Goal: Task Accomplishment & Management: Use online tool/utility

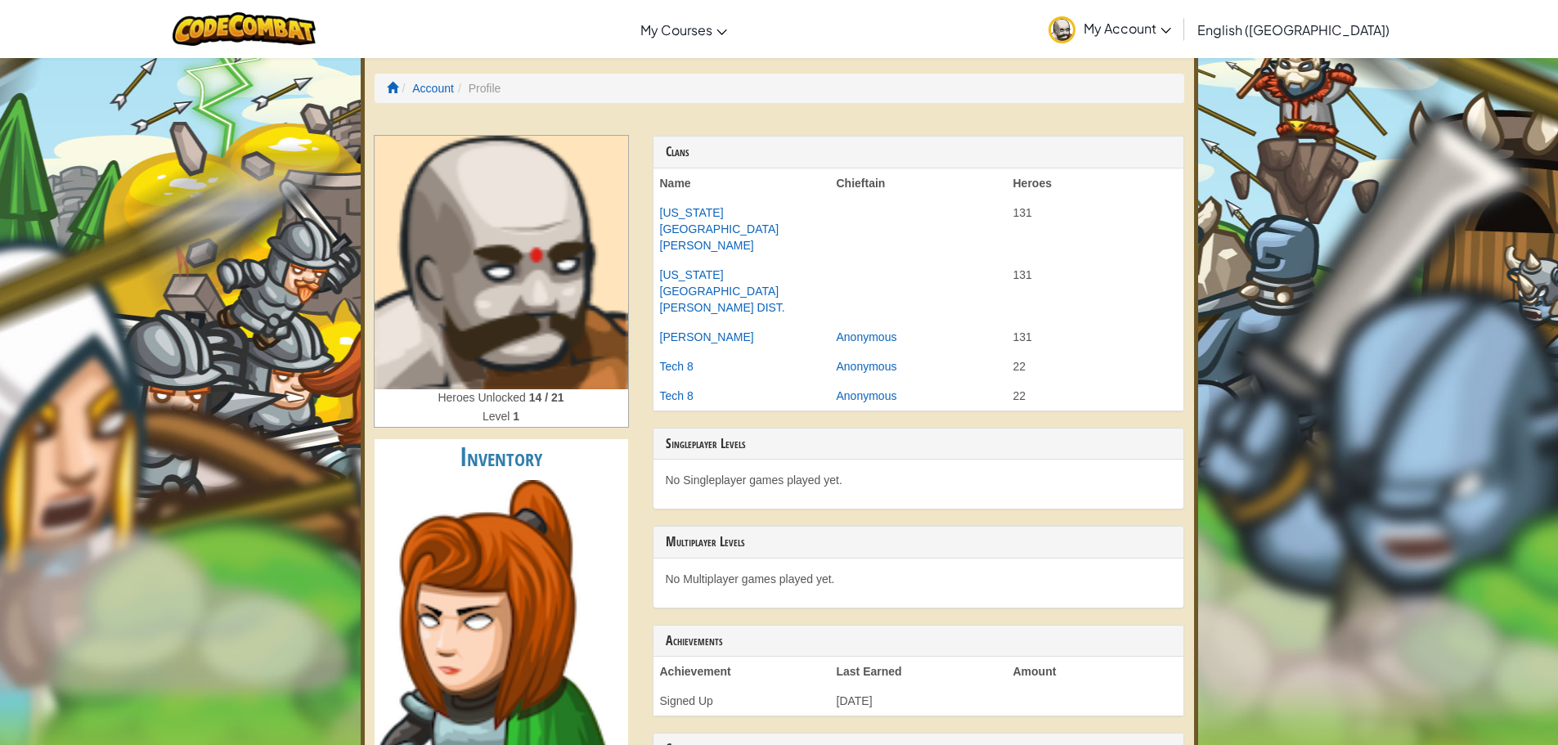
click at [495, 290] on img at bounding box center [502, 263] width 254 height 254
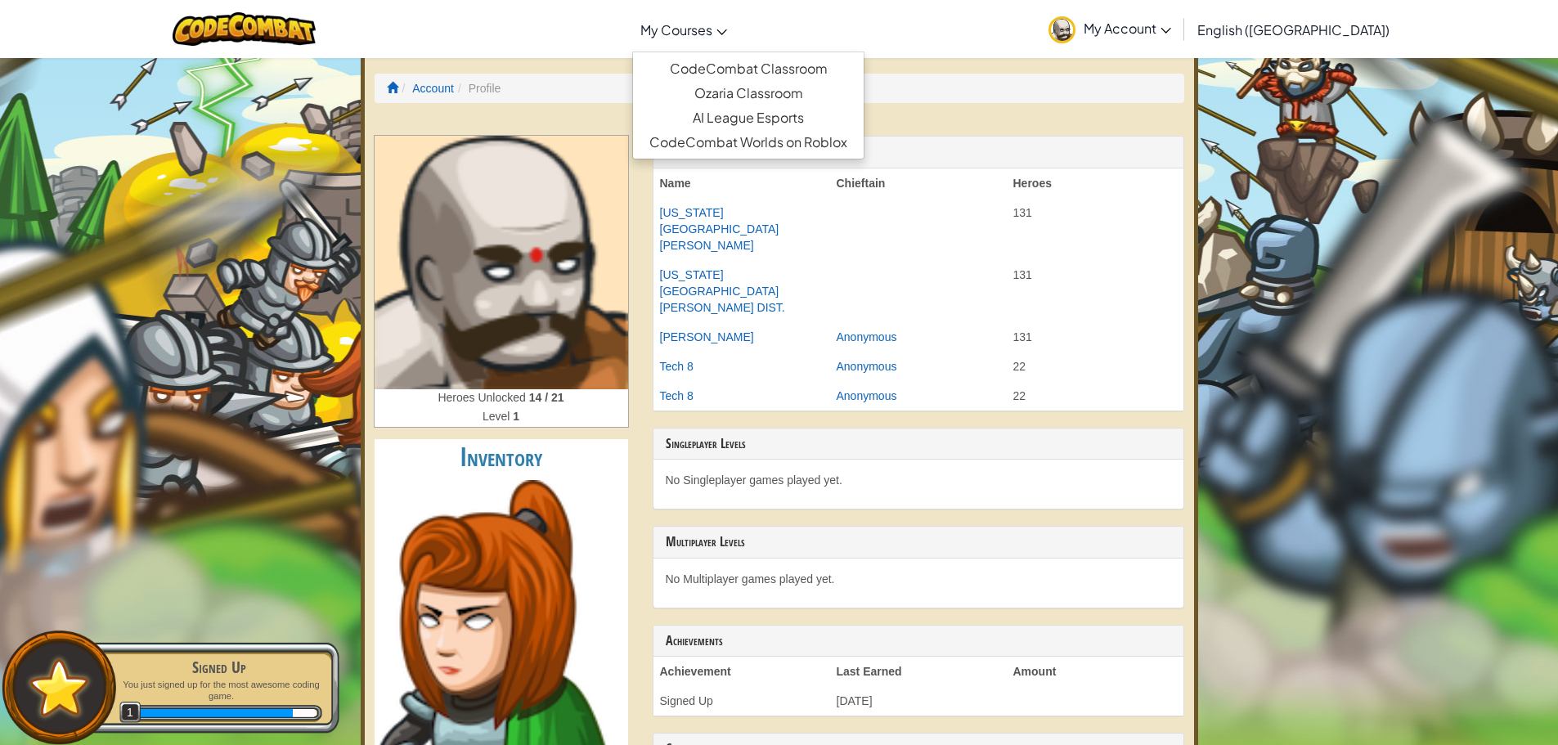
click at [712, 27] on span "My Courses" at bounding box center [676, 29] width 72 height 17
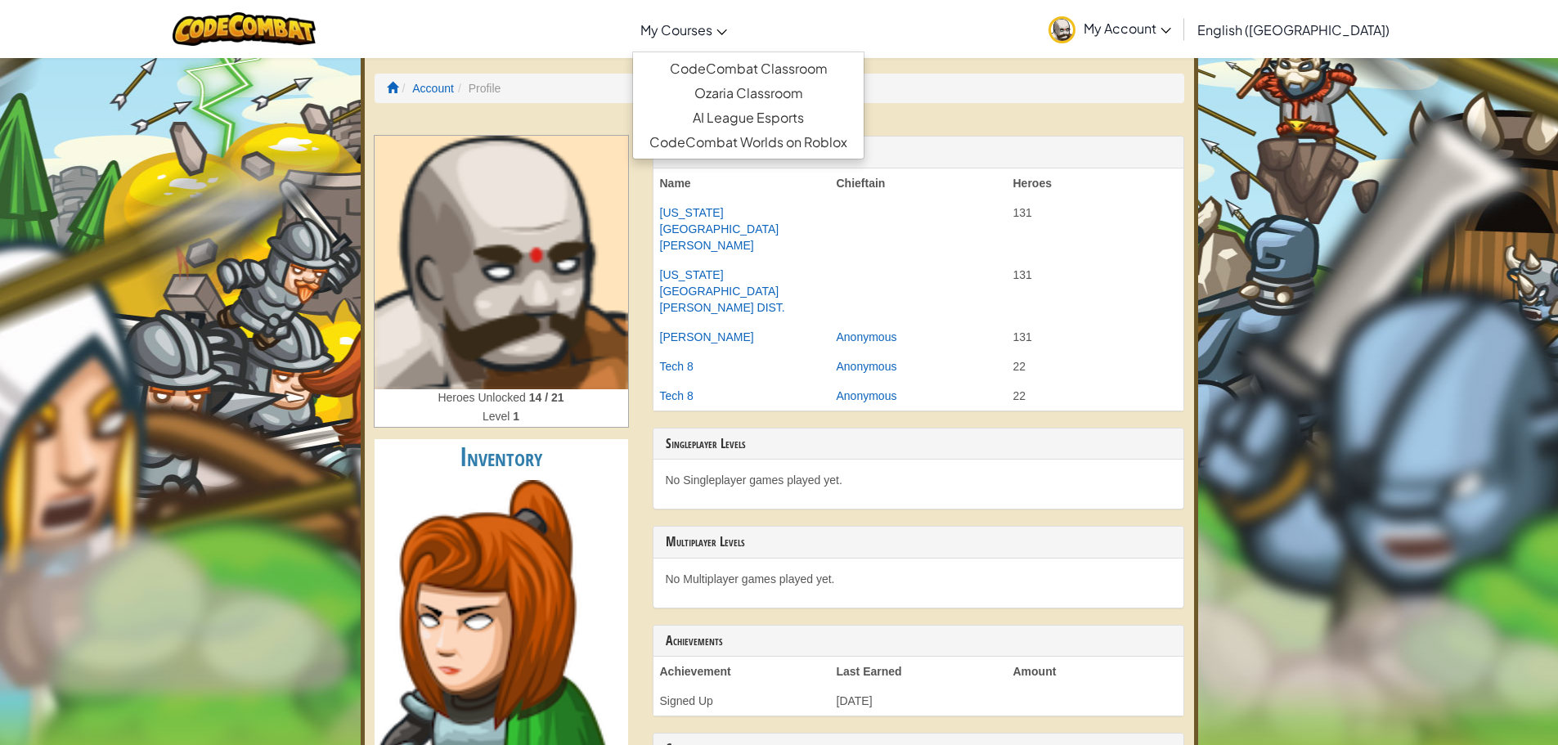
click at [259, 11] on div at bounding box center [244, 29] width 168 height 58
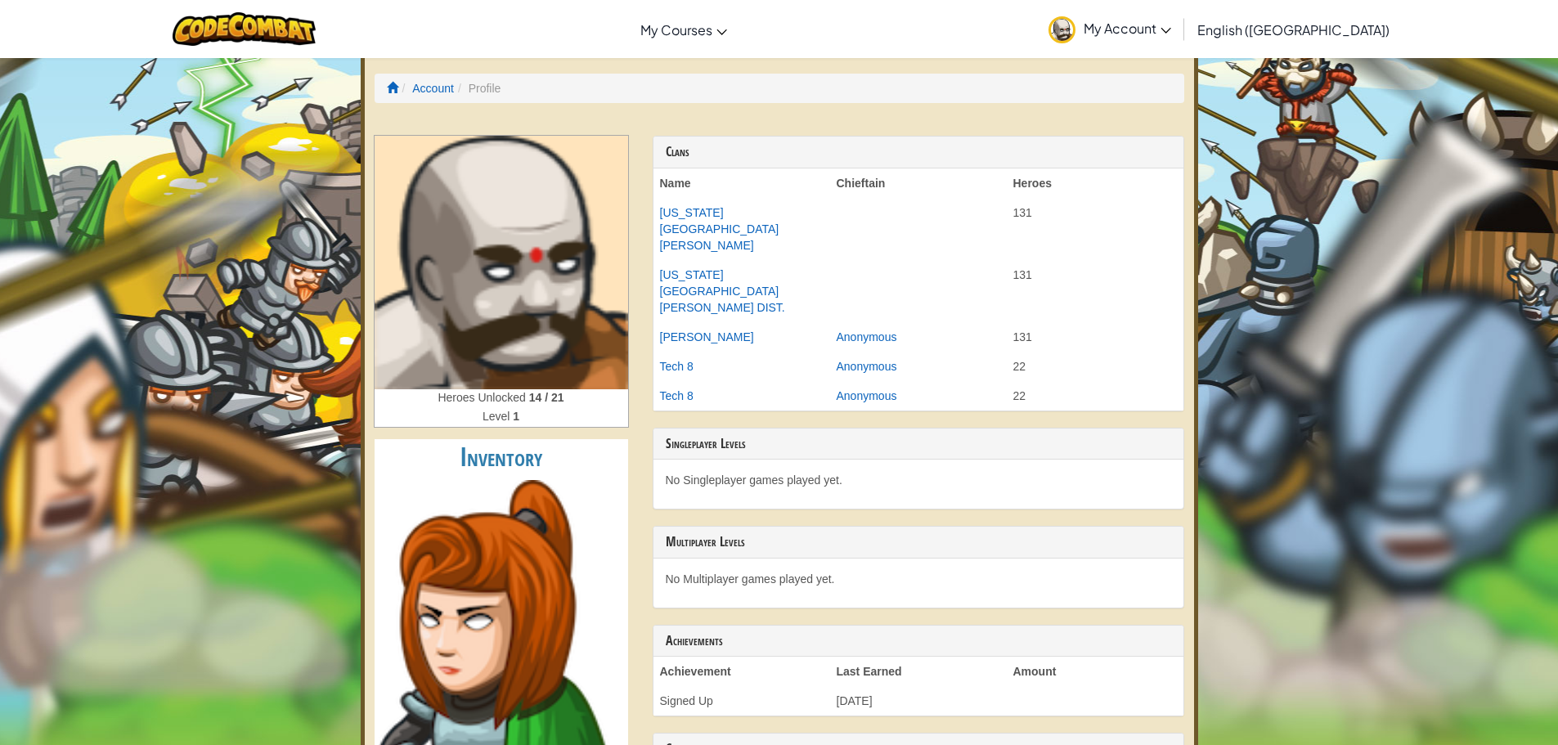
click at [1171, 34] on span "My Account" at bounding box center [1128, 28] width 88 height 17
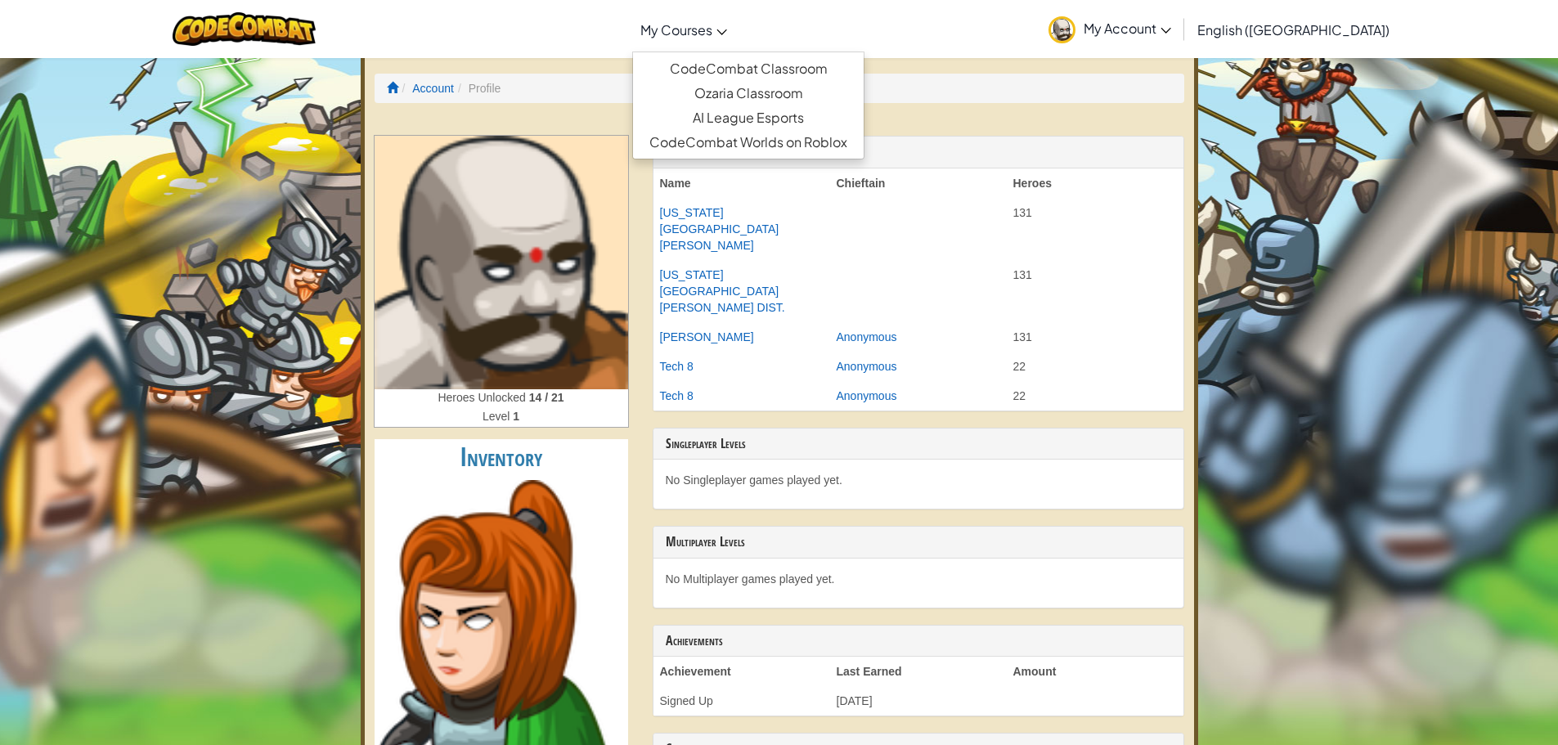
click at [712, 25] on span "My Courses" at bounding box center [676, 29] width 72 height 17
click at [794, 72] on link "CodeCombat Classroom" at bounding box center [748, 68] width 231 height 25
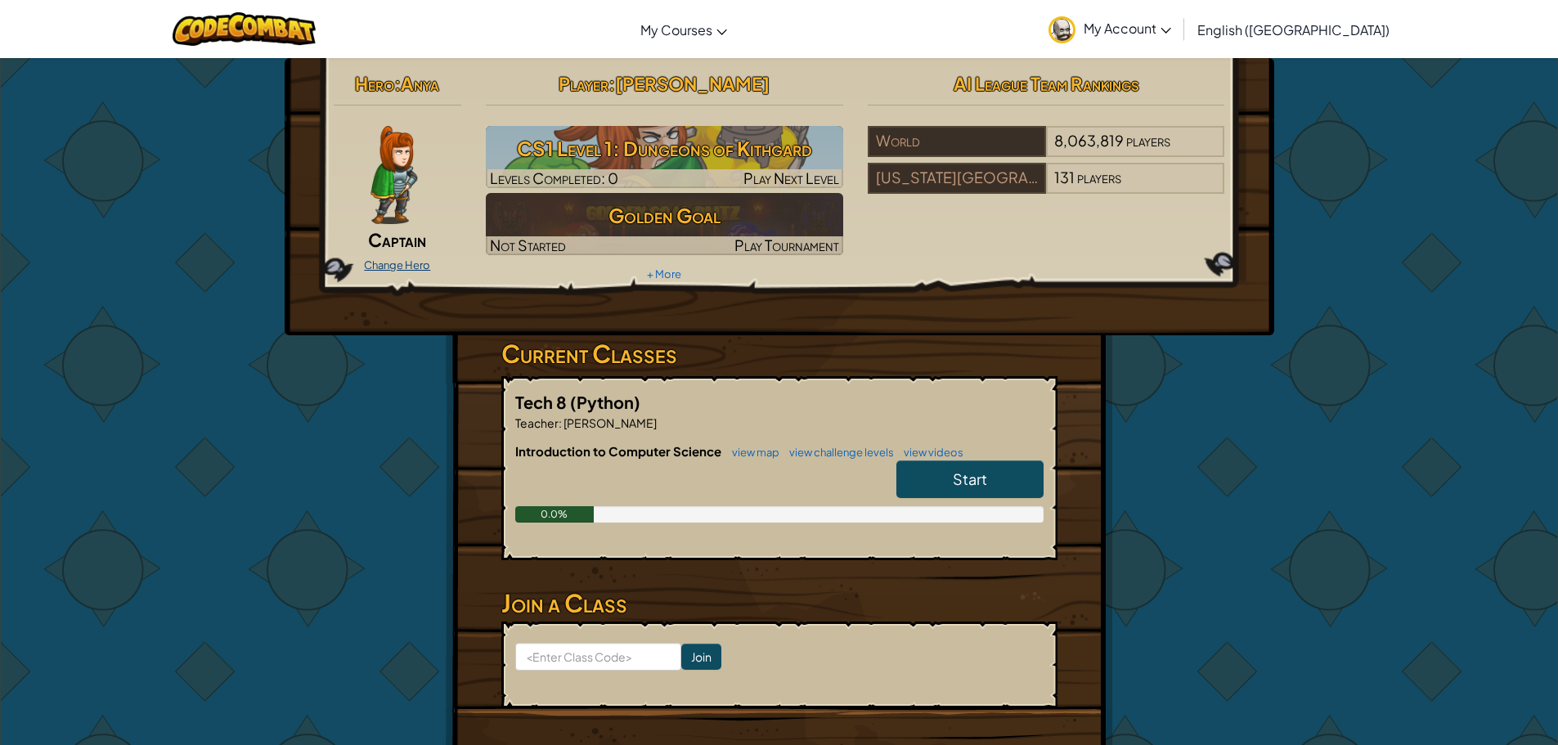
click at [408, 264] on link "Change Hero" at bounding box center [397, 264] width 66 height 13
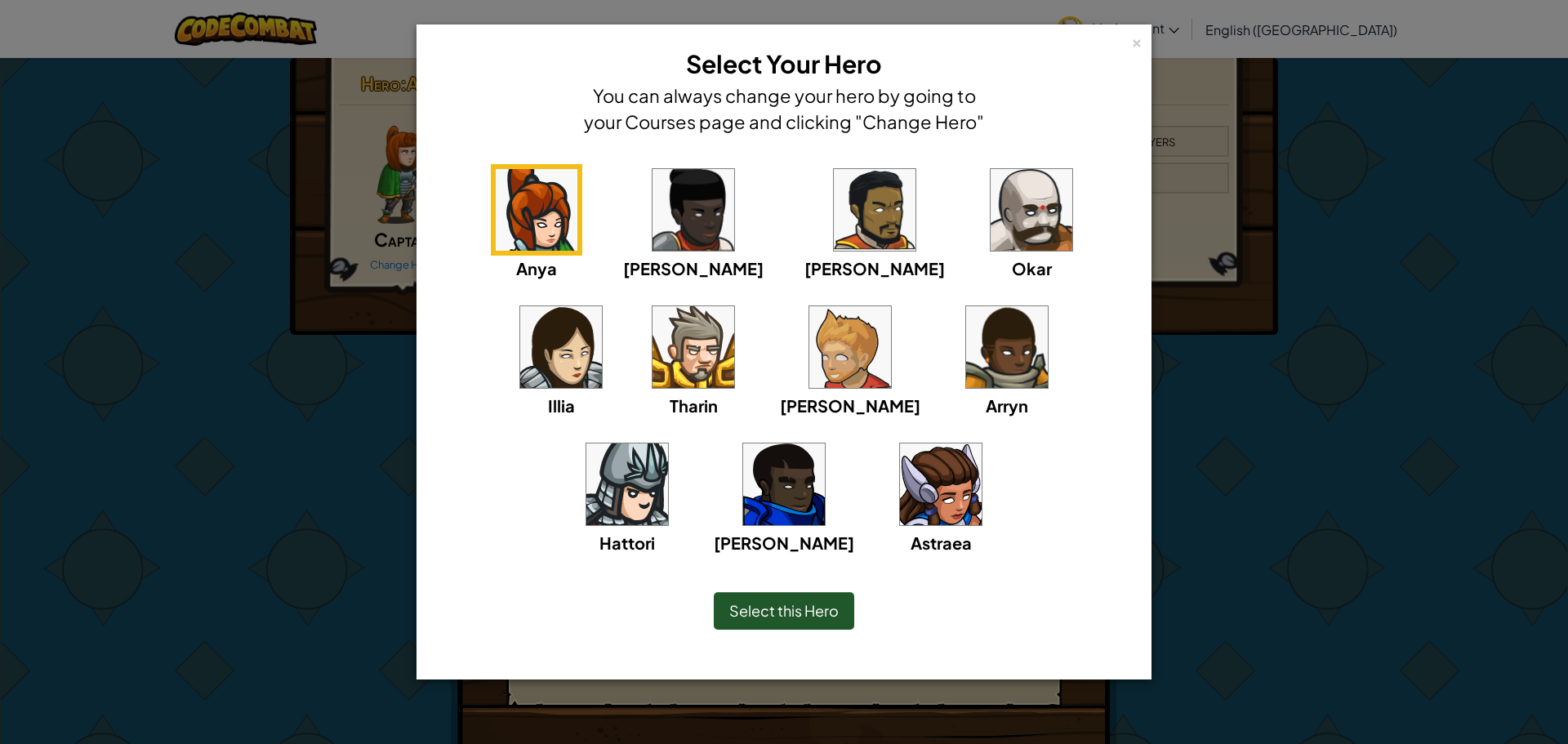
click at [991, 236] on img at bounding box center [1032, 210] width 82 height 82
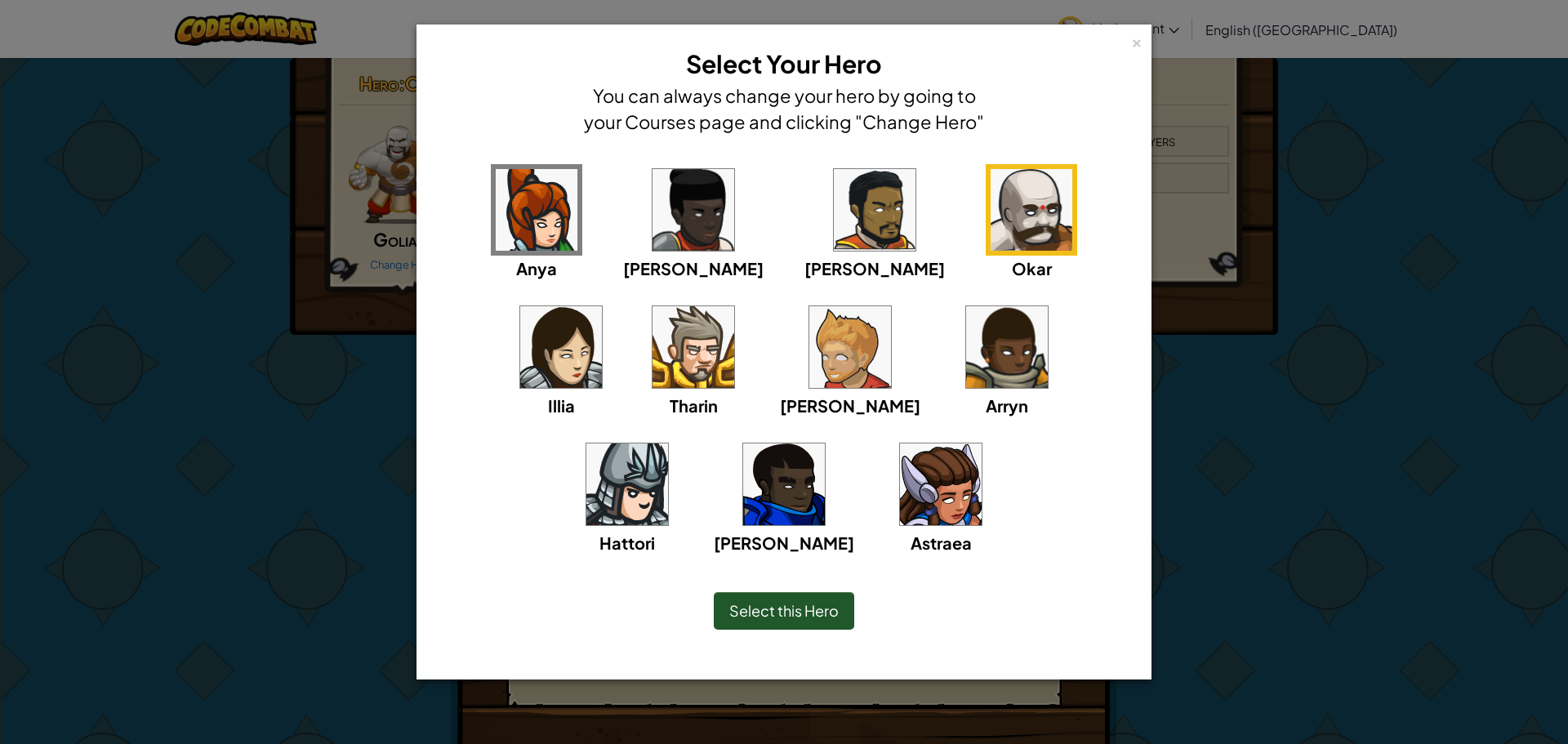
click at [784, 605] on span "Select this Hero" at bounding box center [784, 610] width 110 height 19
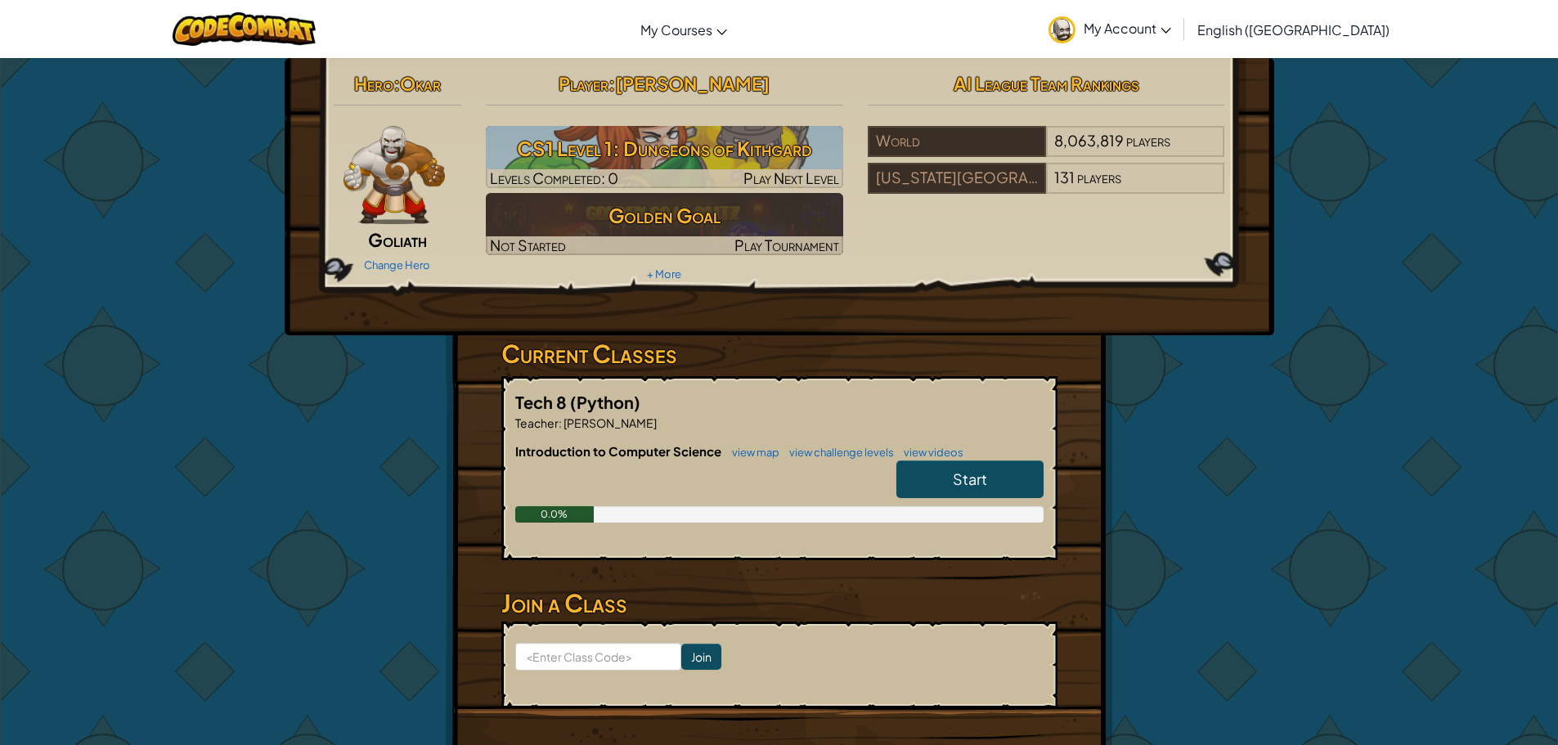
click at [429, 168] on img at bounding box center [395, 175] width 102 height 98
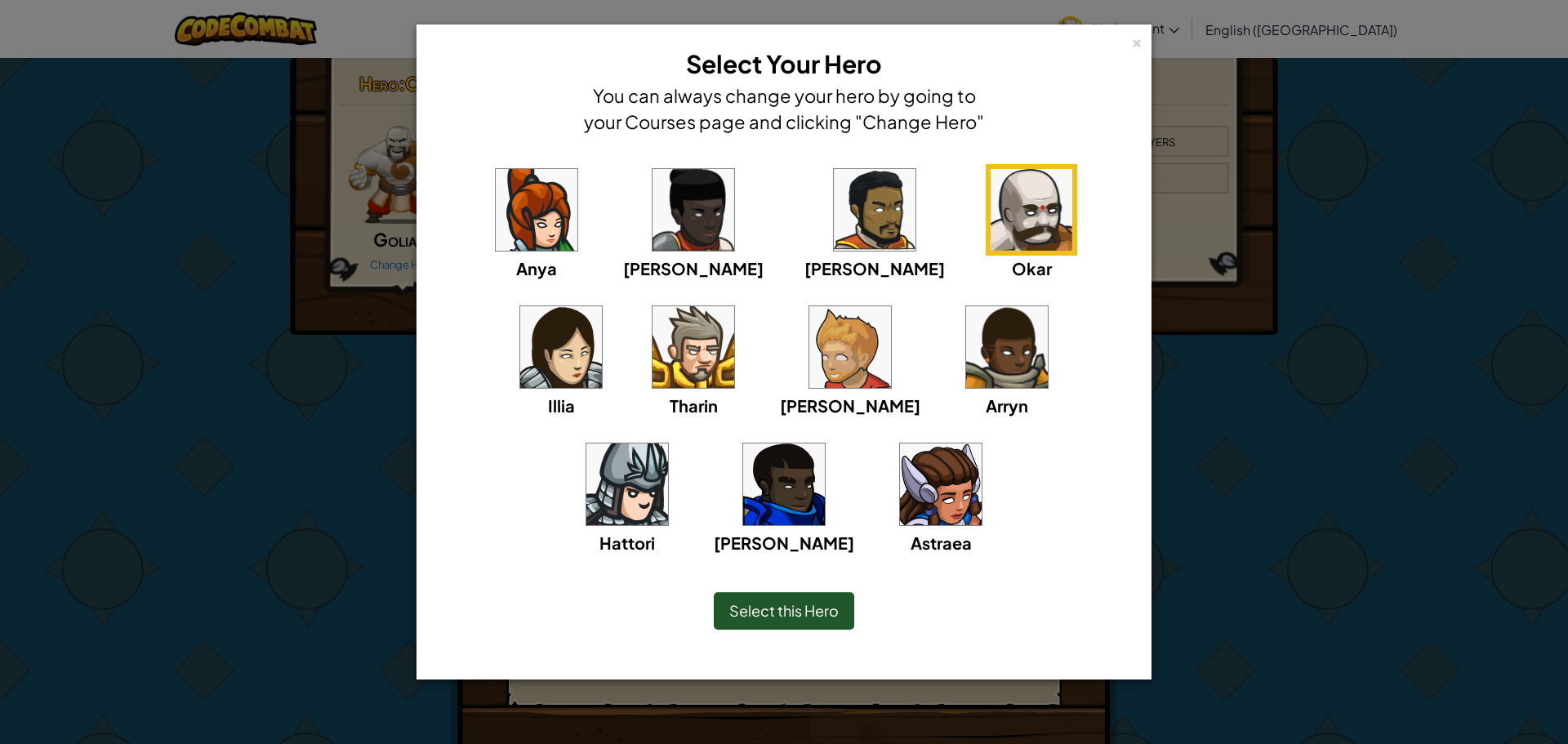
click at [668, 443] on img at bounding box center [627, 484] width 82 height 82
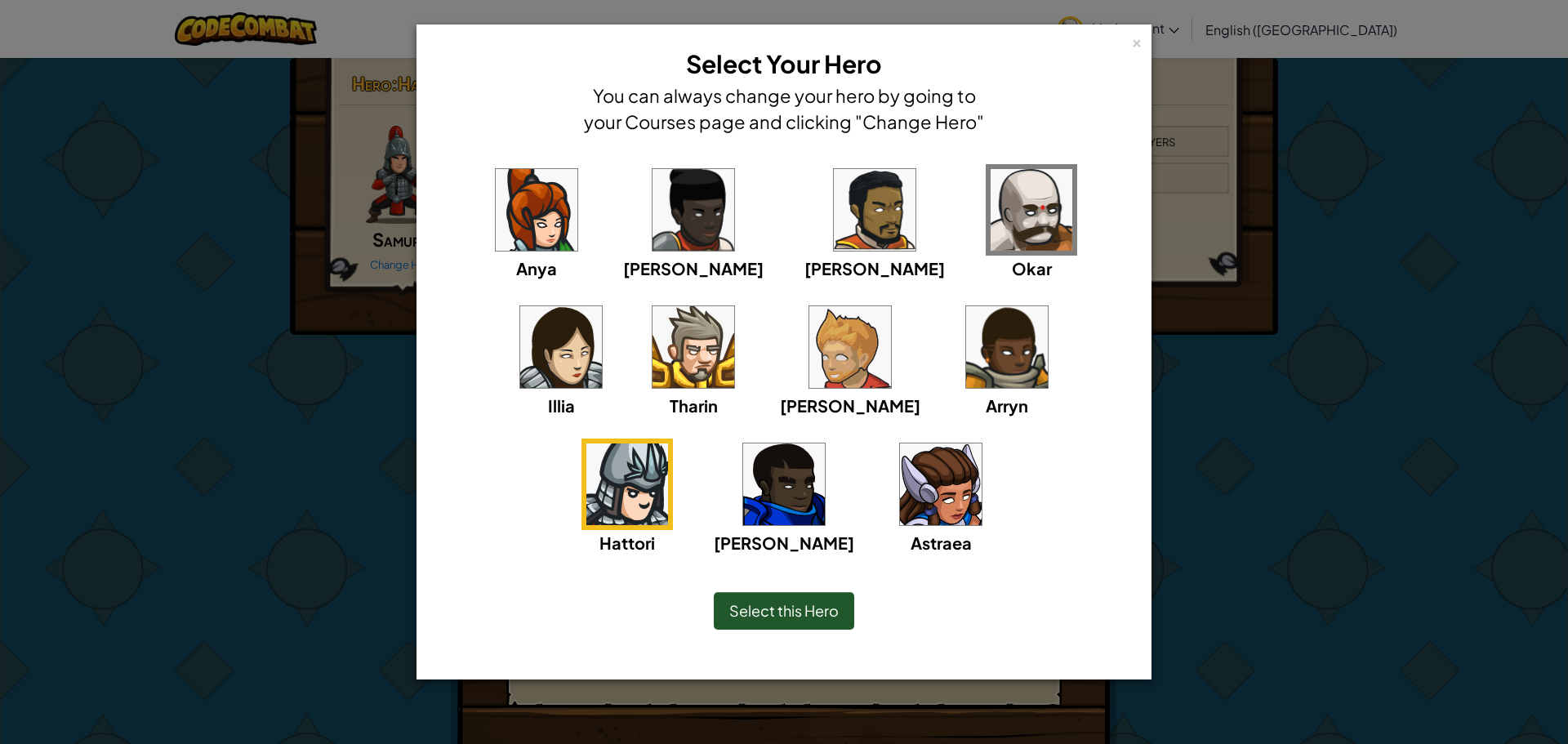
click at [900, 500] on img at bounding box center [941, 484] width 82 height 82
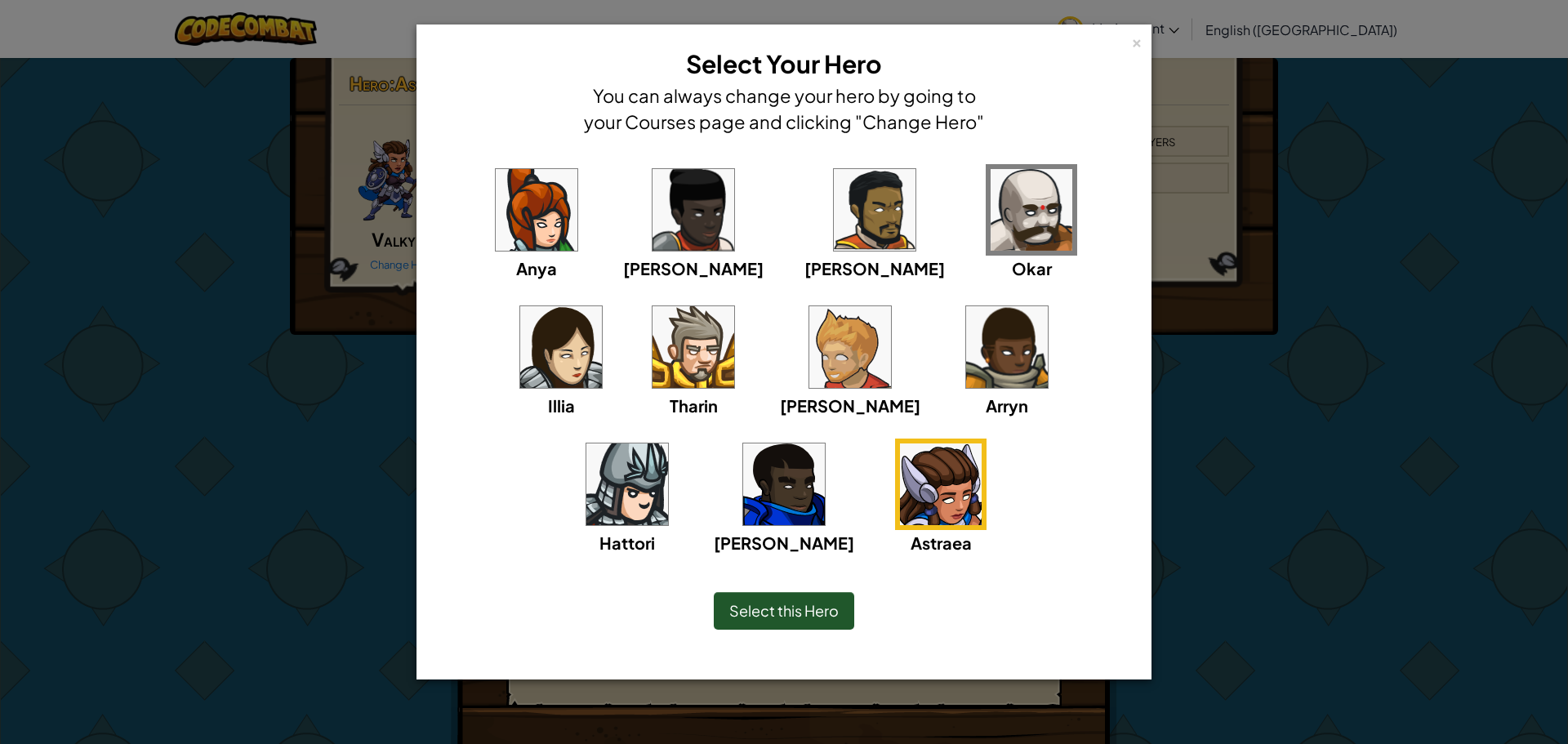
click at [967, 383] on img at bounding box center [1008, 348] width 82 height 82
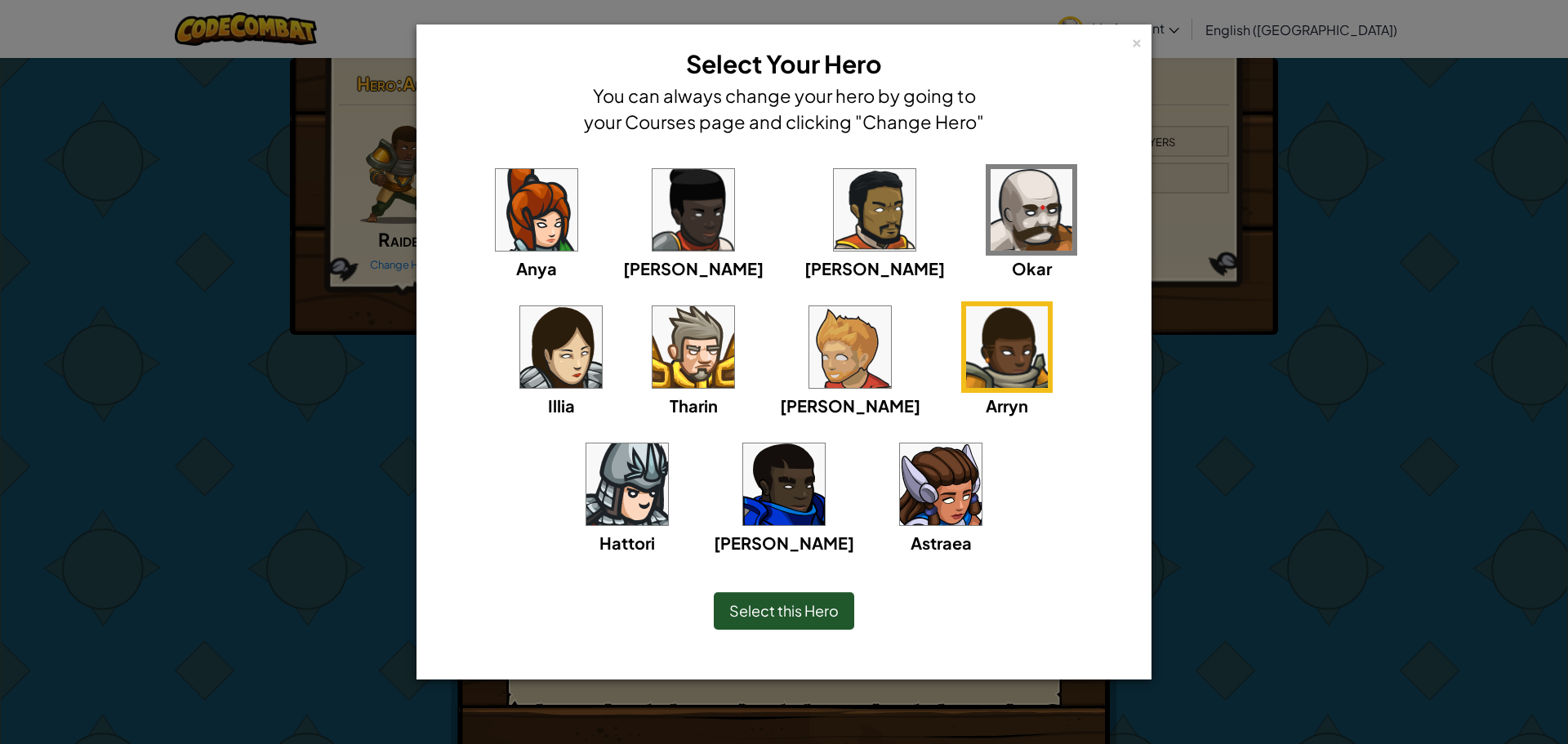
click at [900, 505] on img at bounding box center [941, 484] width 82 height 82
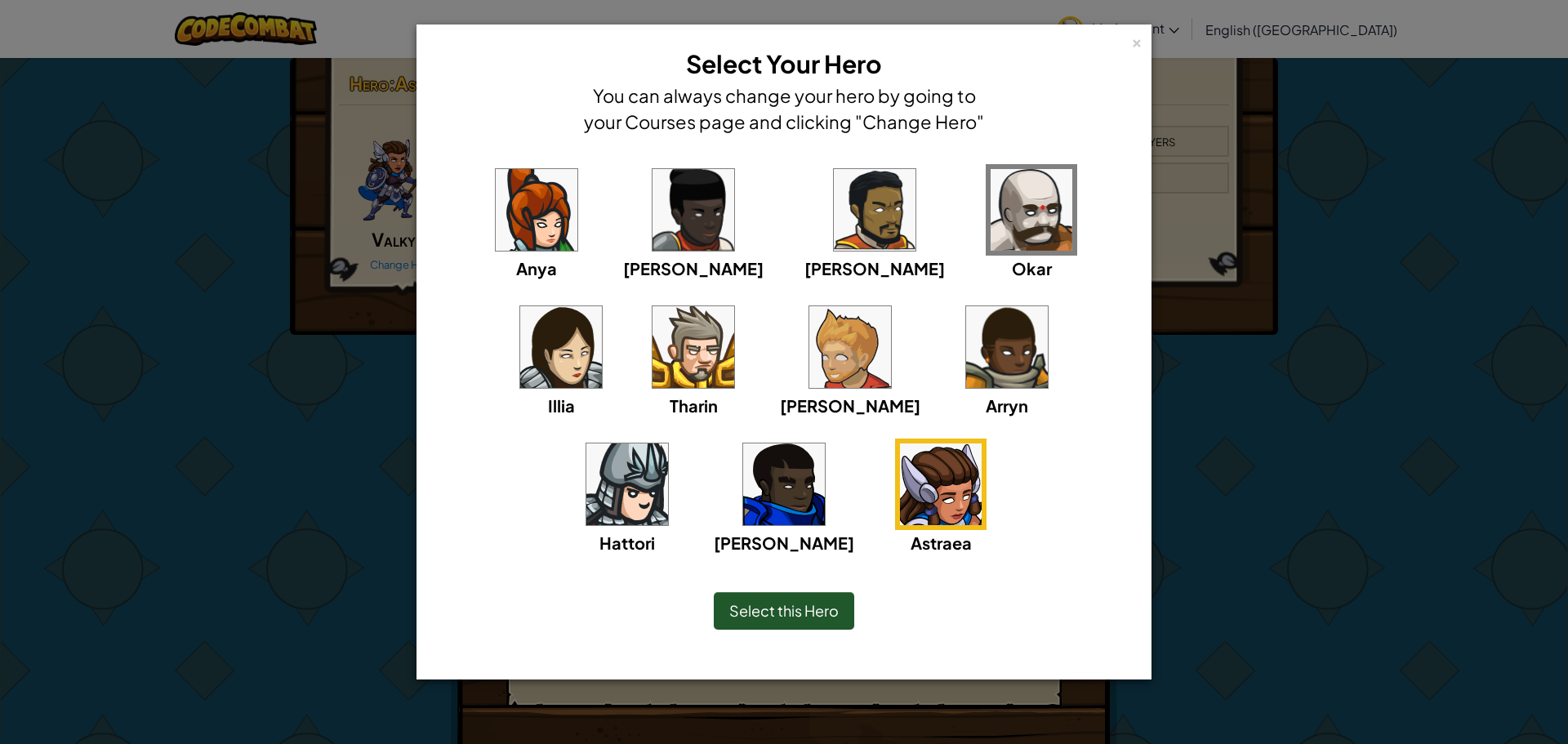
click at [825, 443] on img at bounding box center [784, 484] width 82 height 82
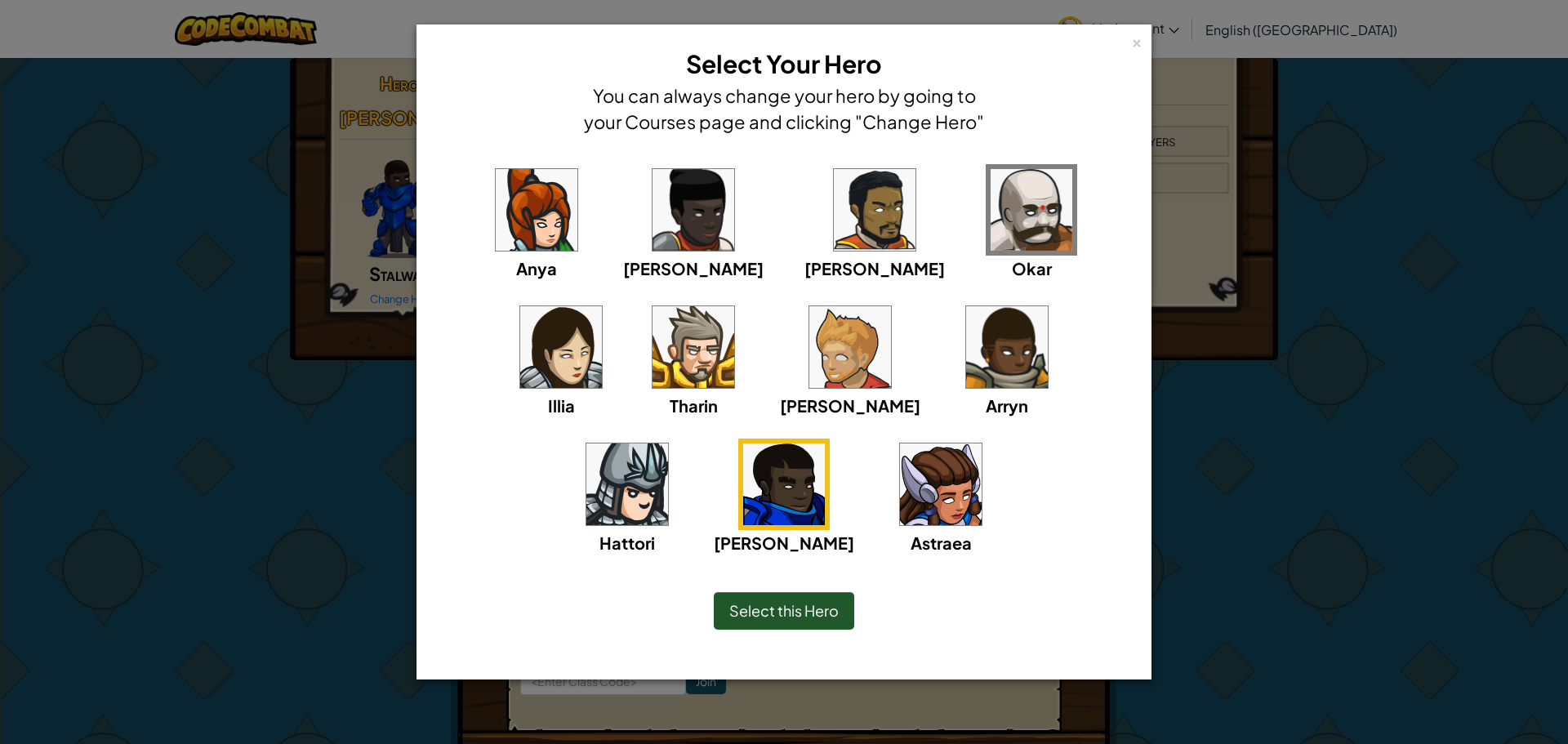
click at [668, 443] on img at bounding box center [627, 484] width 82 height 82
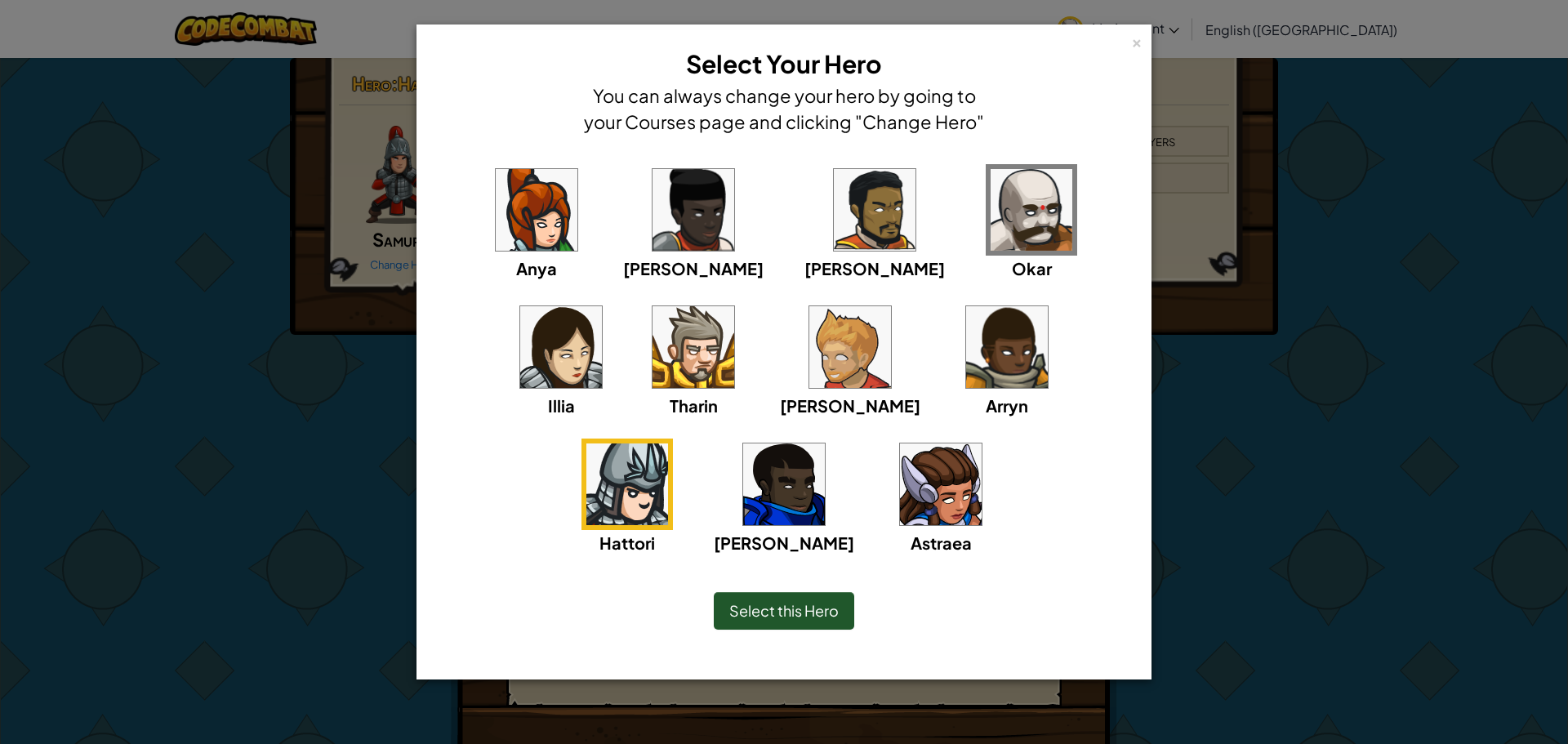
click at [967, 343] on img at bounding box center [1008, 348] width 82 height 82
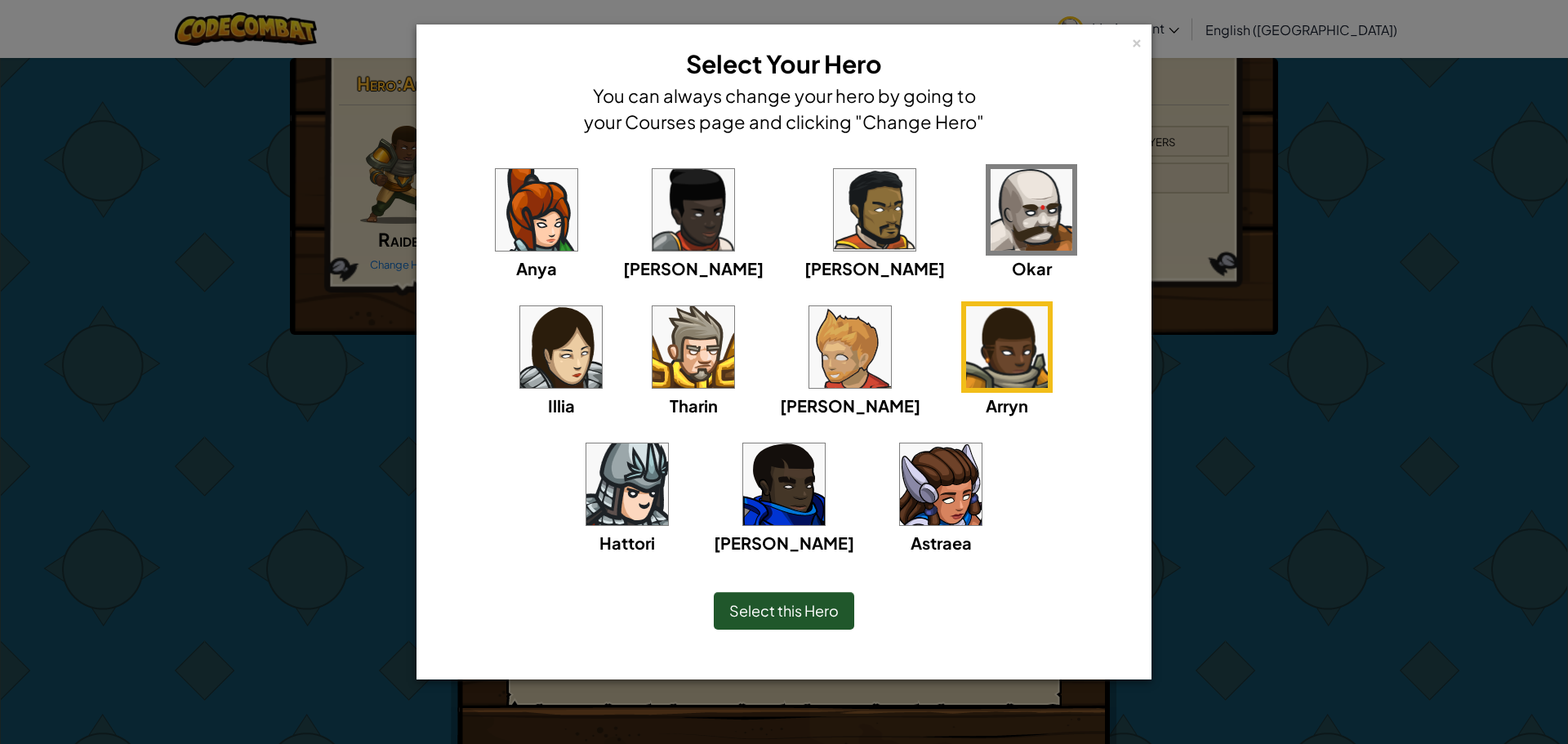
click at [810, 353] on img at bounding box center [851, 348] width 82 height 82
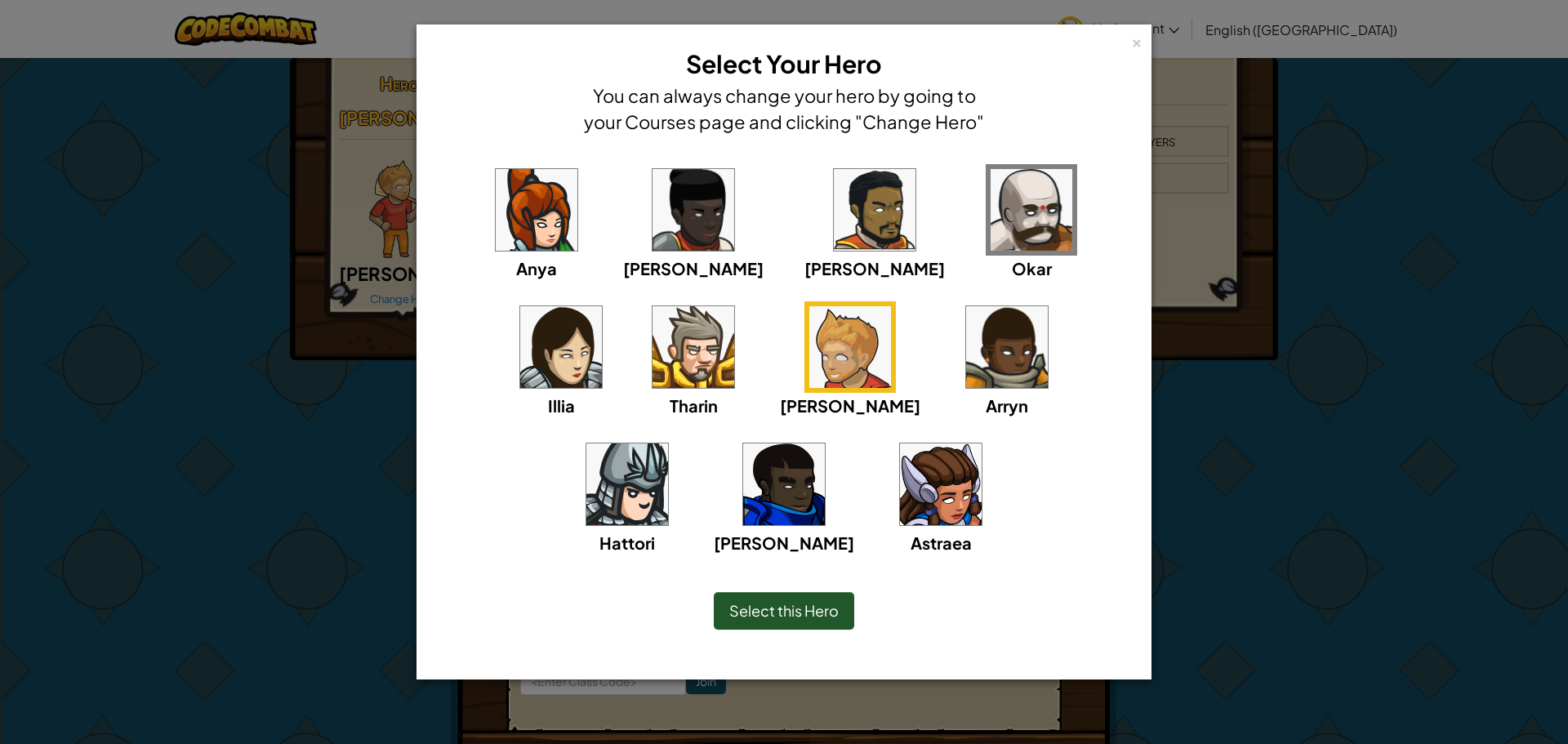
click at [512, 227] on img at bounding box center [537, 210] width 82 height 82
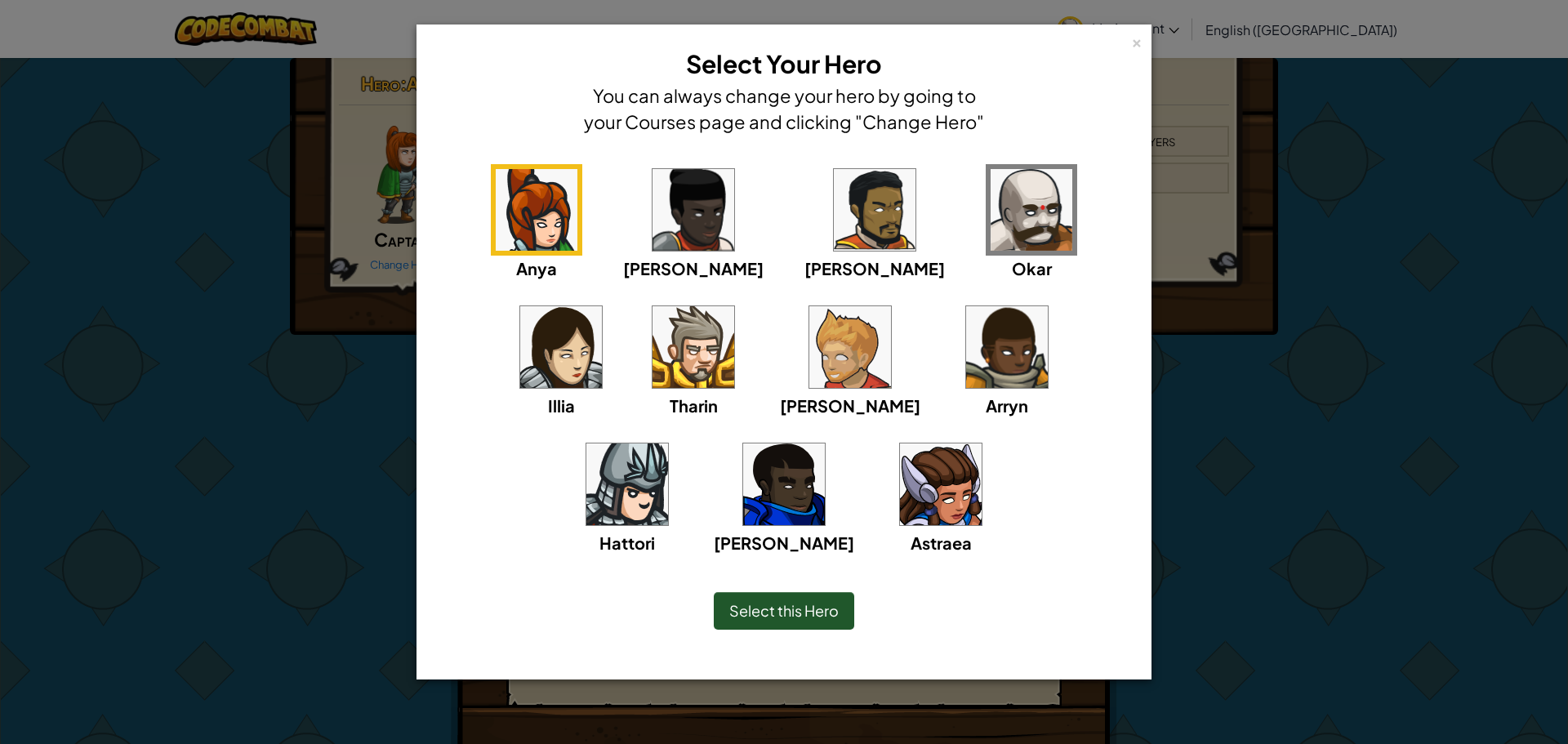
click at [991, 188] on img at bounding box center [1032, 210] width 82 height 82
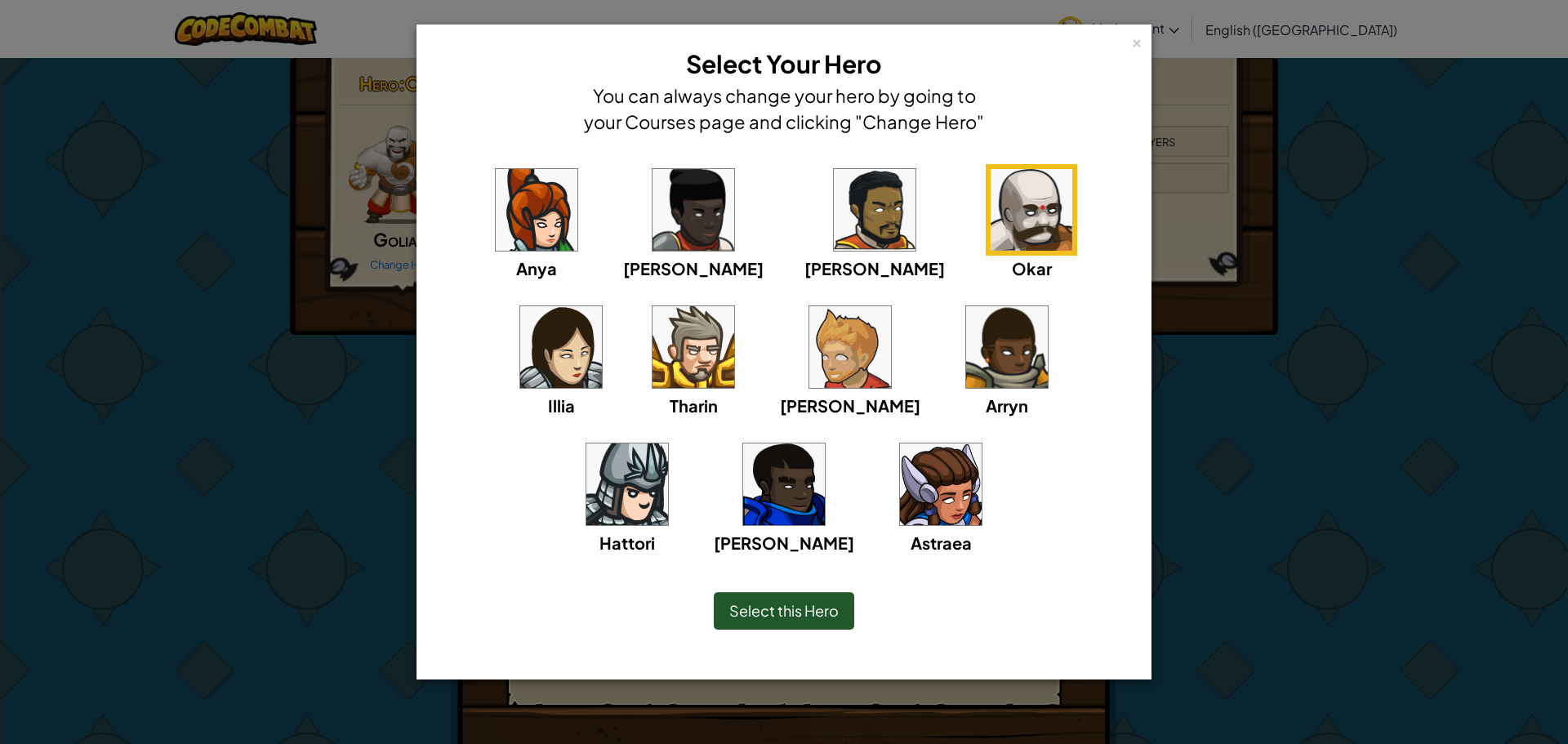
click at [810, 335] on img at bounding box center [851, 348] width 82 height 82
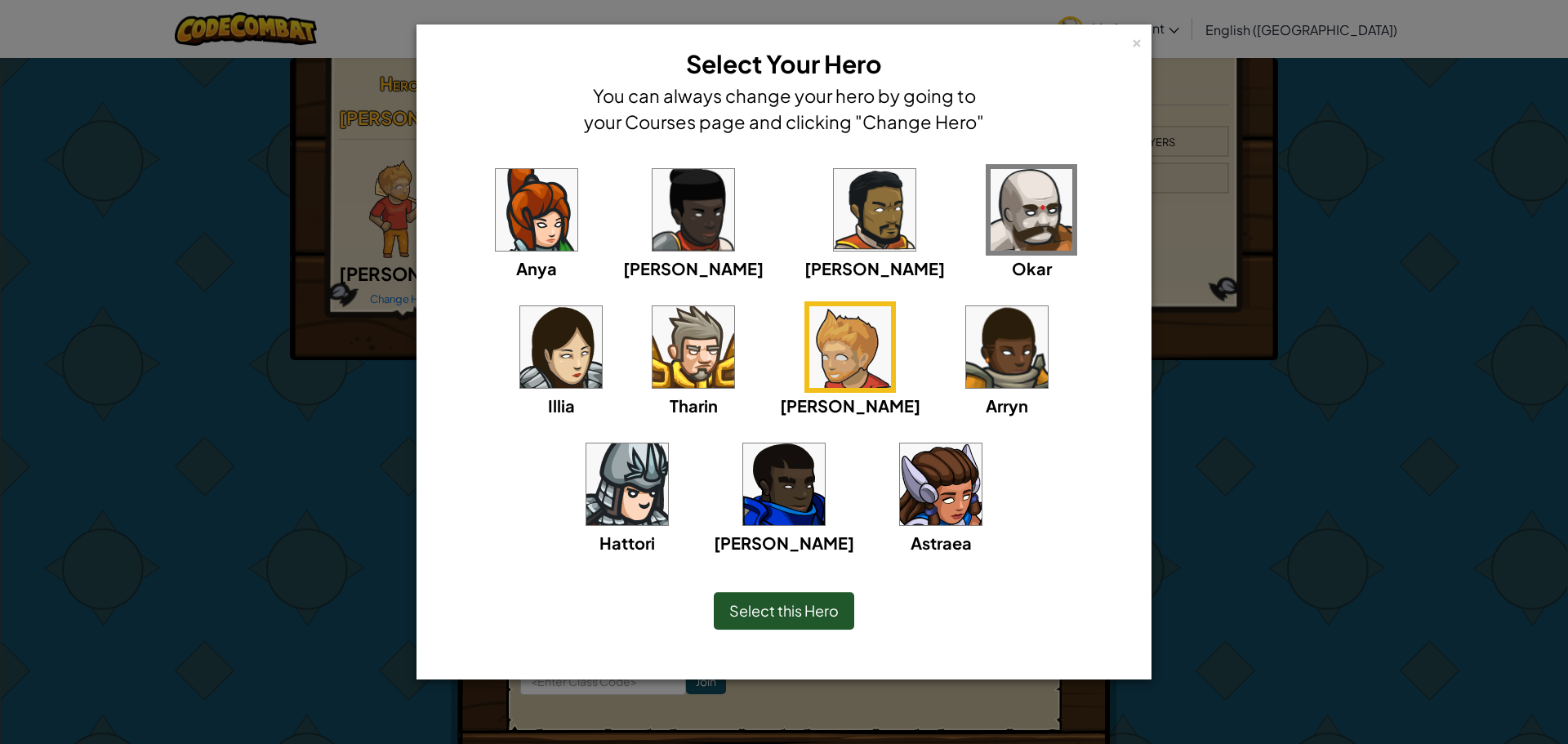
click at [991, 214] on img at bounding box center [1032, 210] width 82 height 82
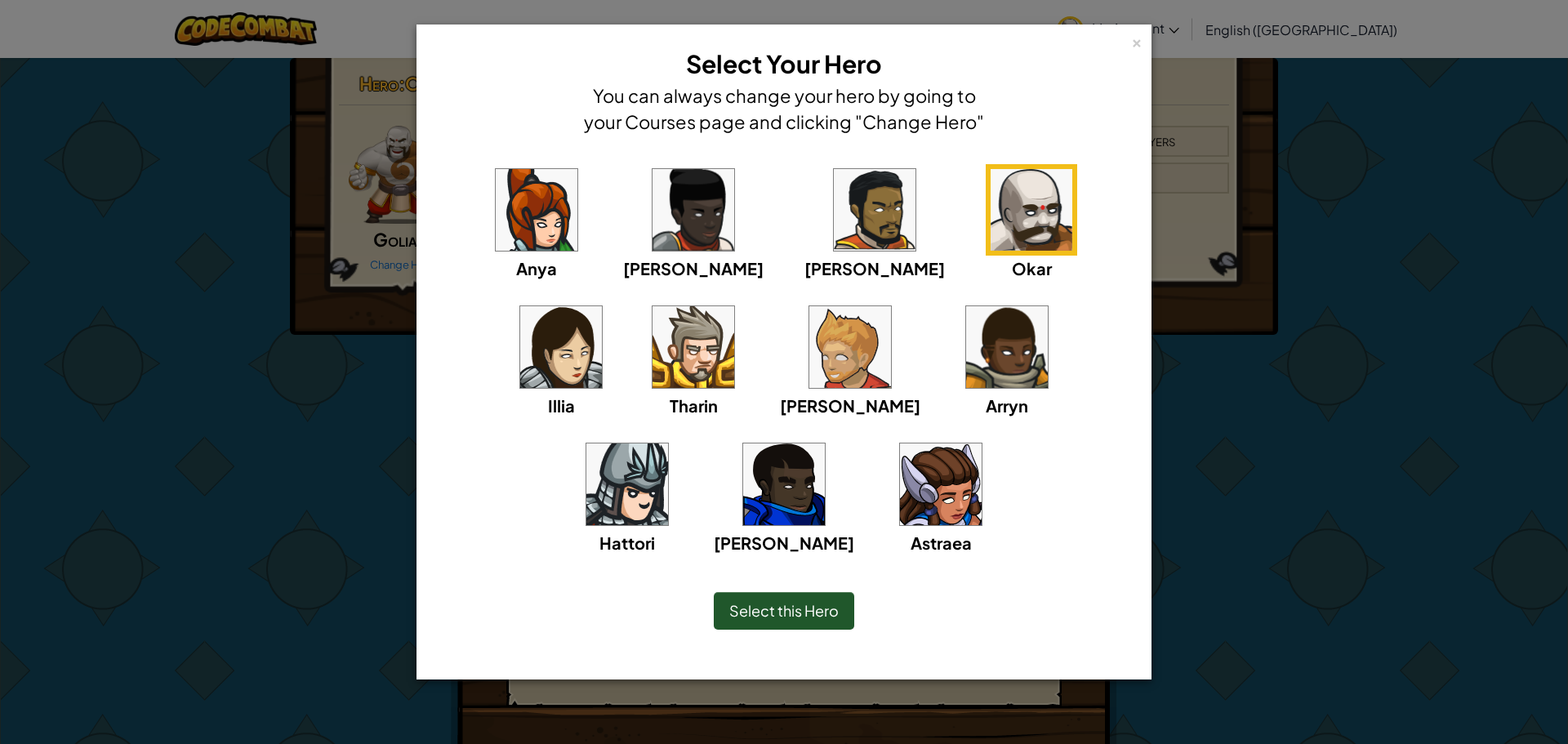
click at [771, 612] on span "Select this Hero" at bounding box center [784, 610] width 110 height 19
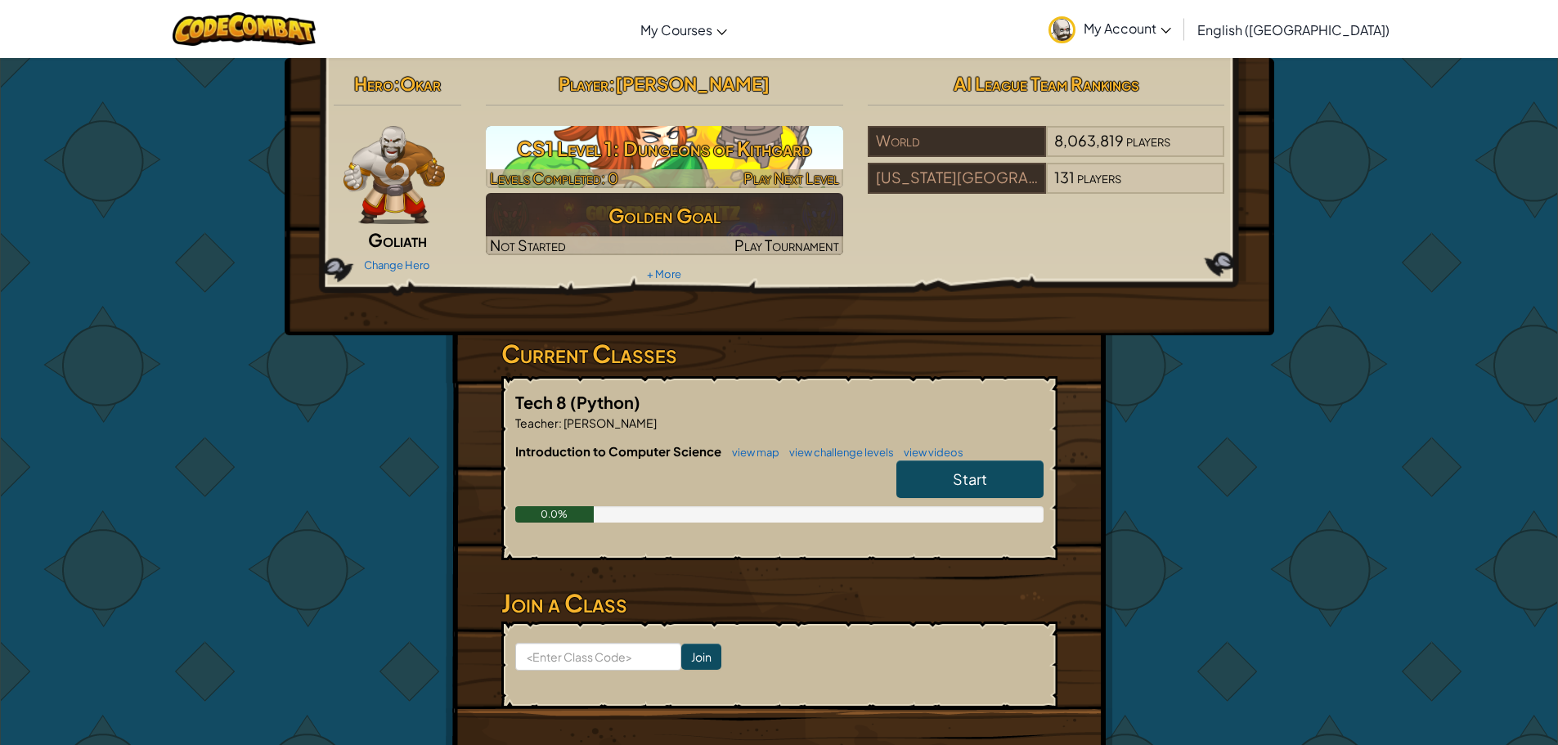
click at [609, 142] on h3 "CS1 Level 1: Dungeons of Kithgard" at bounding box center [664, 148] width 357 height 37
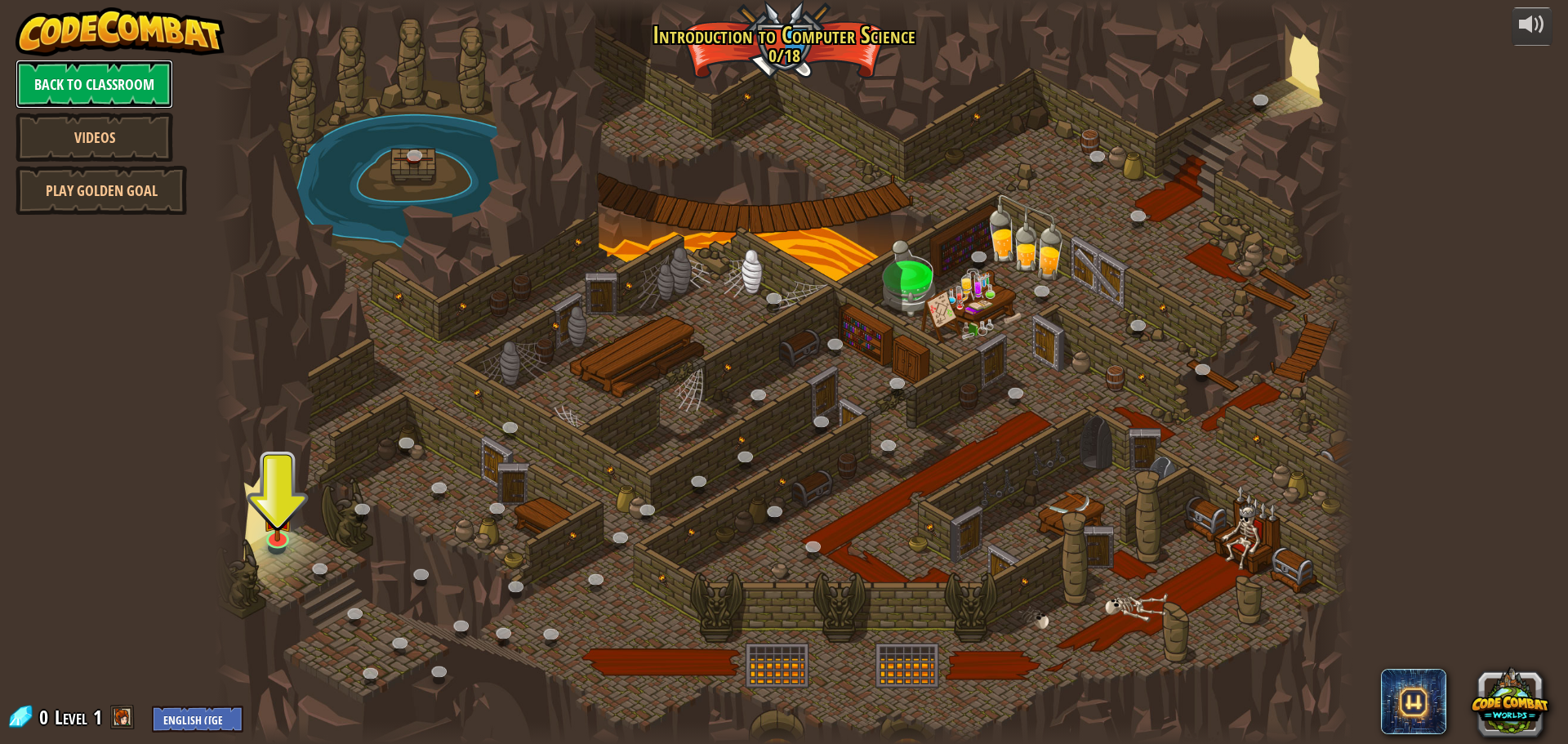
click at [110, 80] on link "Back to Classroom" at bounding box center [95, 84] width 158 height 49
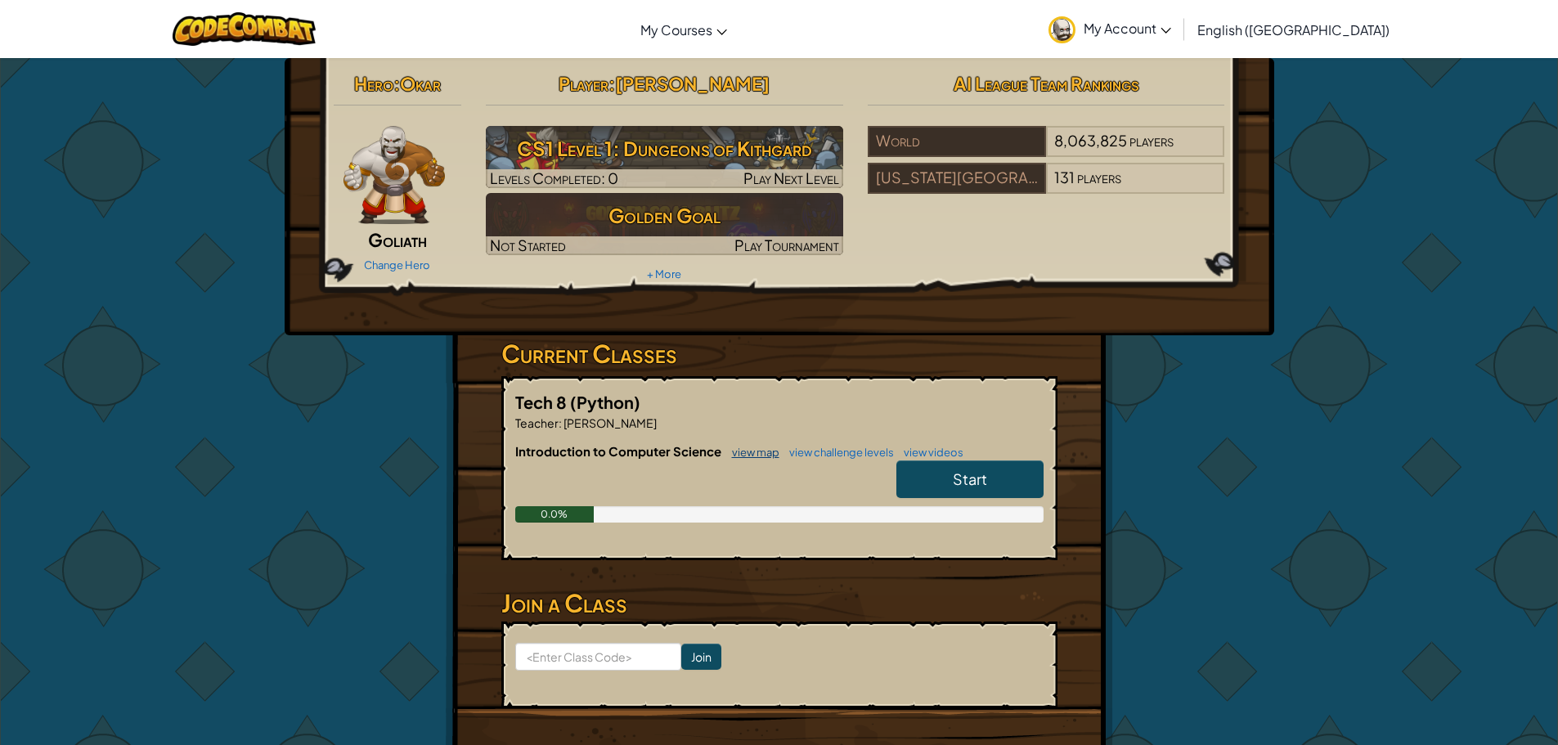
click at [765, 448] on link "view map" at bounding box center [752, 452] width 56 height 13
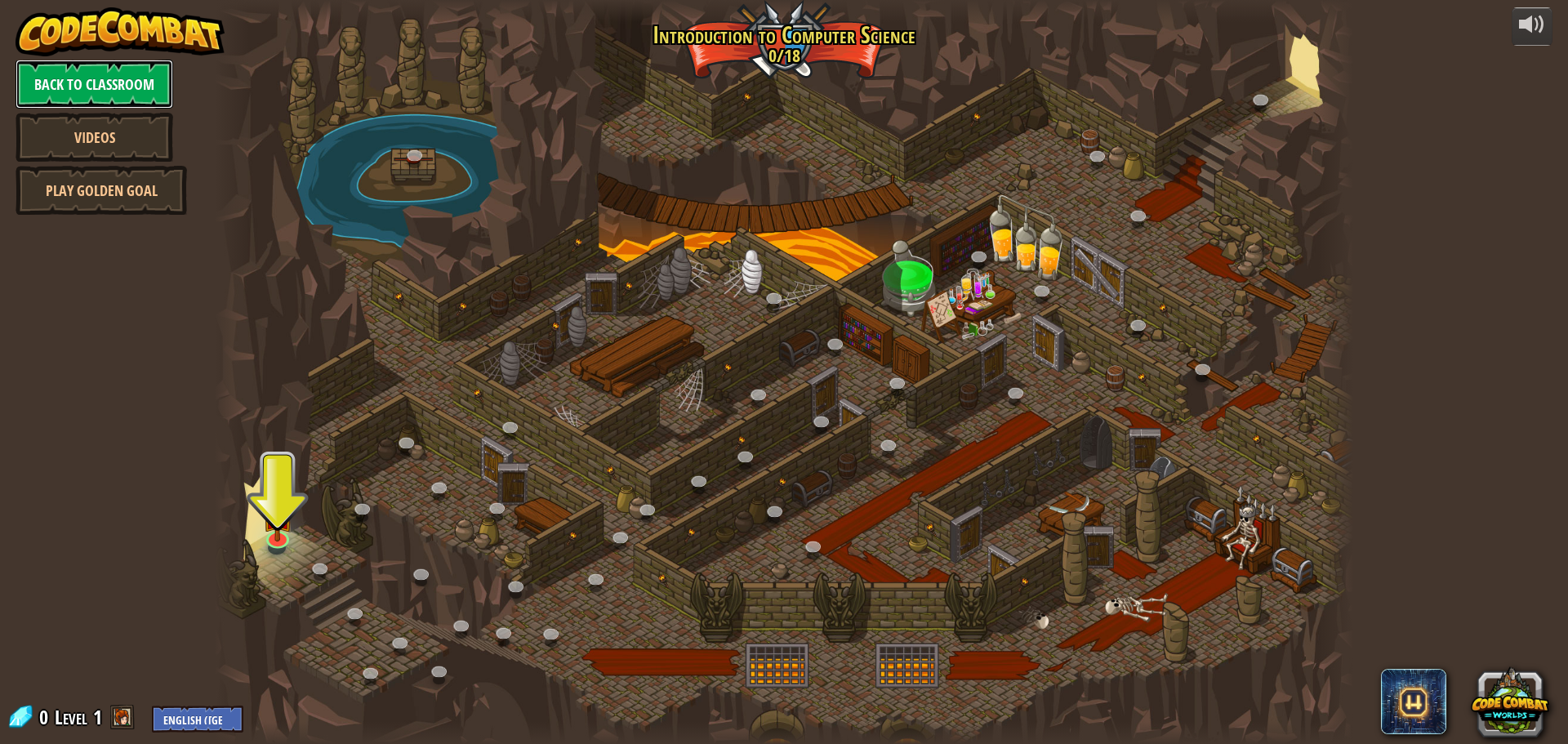
click at [63, 92] on link "Back to Classroom" at bounding box center [95, 84] width 158 height 49
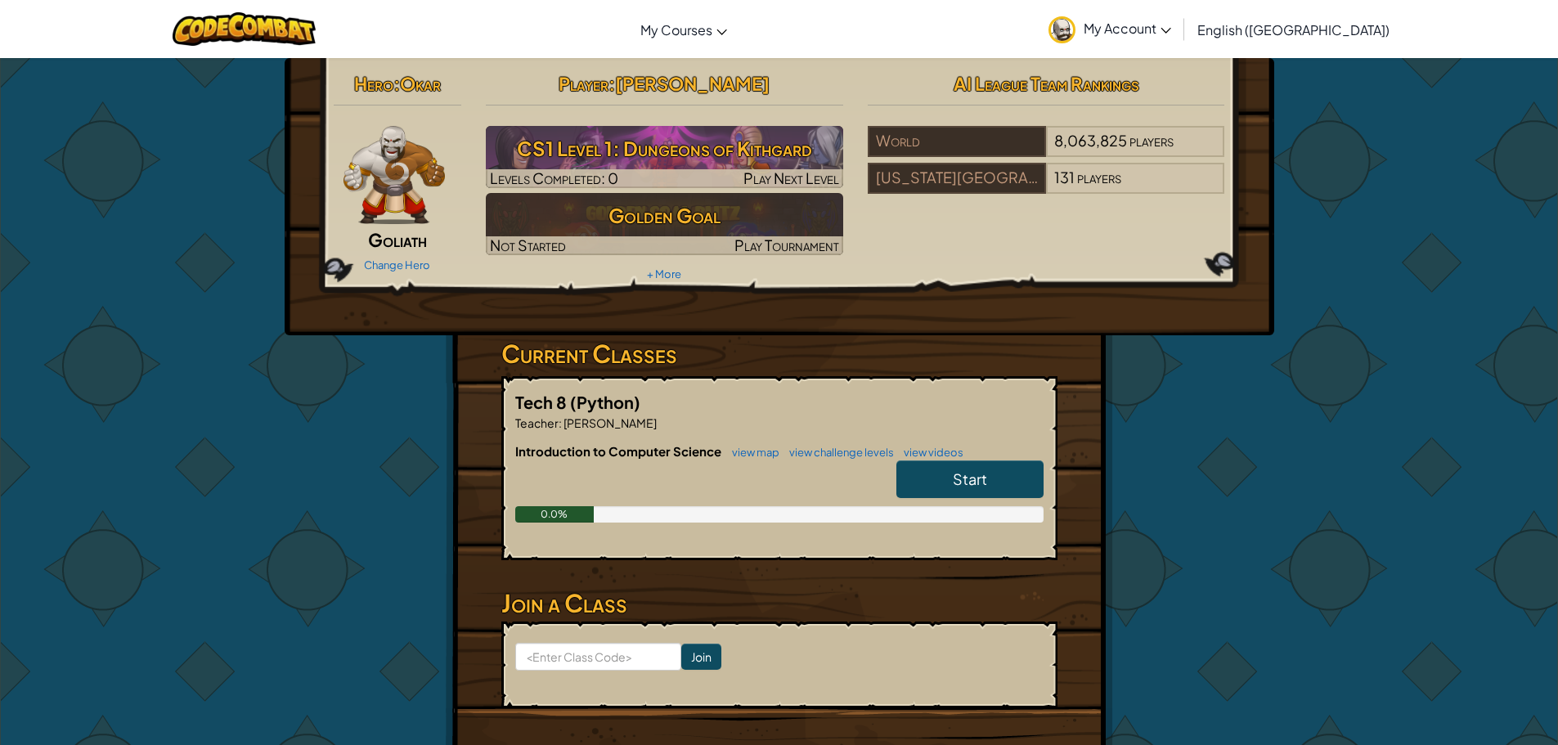
click at [964, 465] on link "Start" at bounding box center [969, 480] width 147 height 38
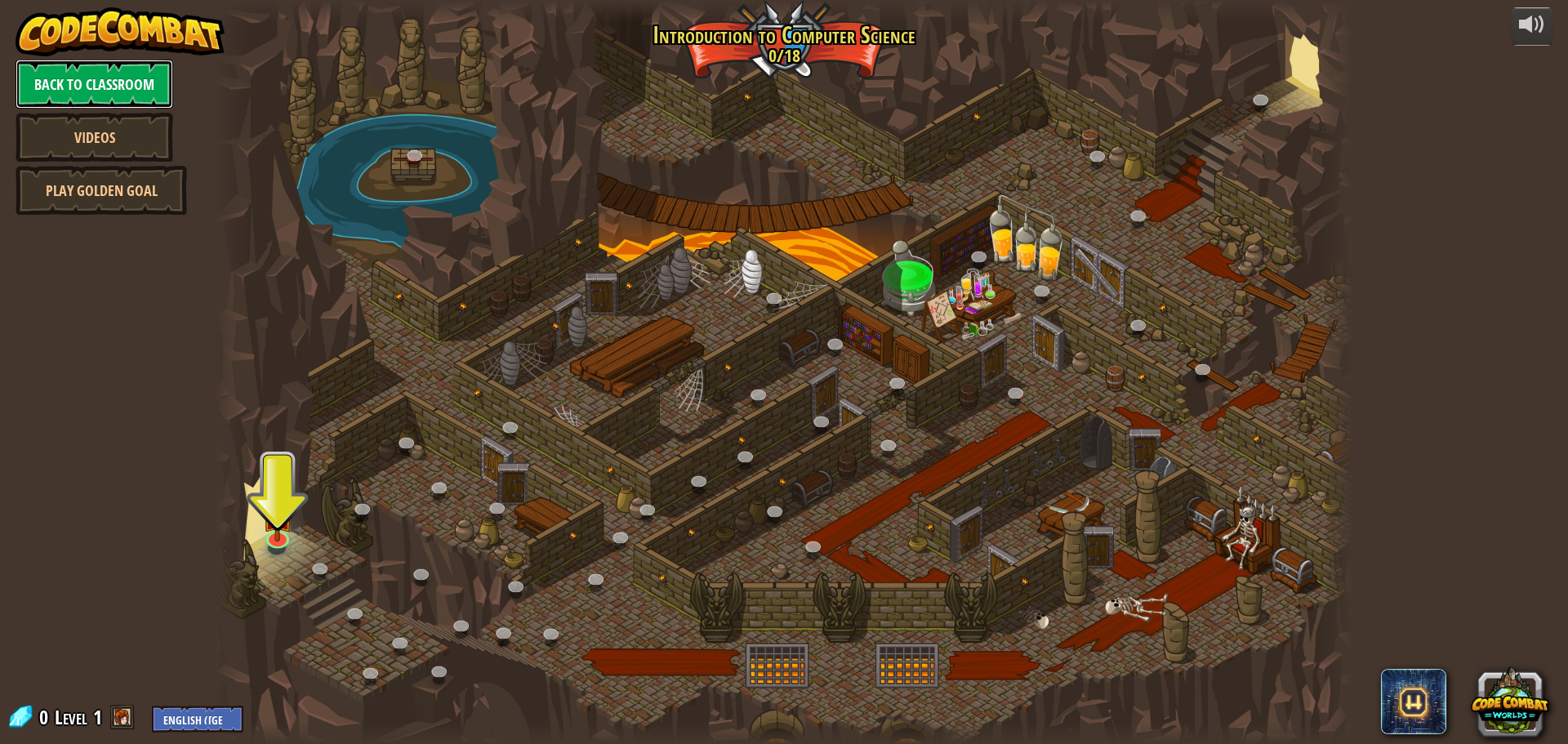
click at [120, 84] on link "Back to Classroom" at bounding box center [95, 84] width 158 height 49
